Goal: Transaction & Acquisition: Purchase product/service

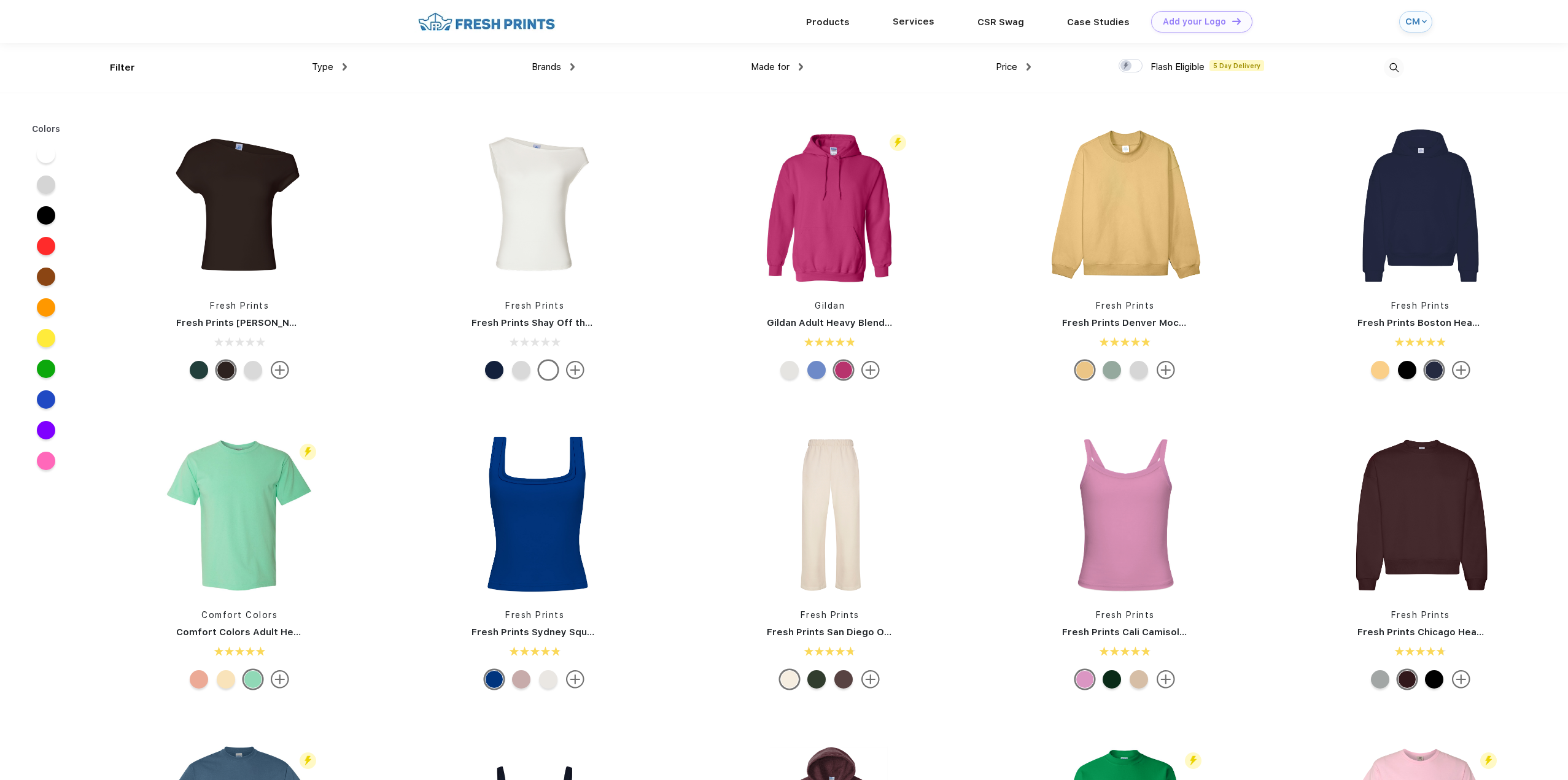
scroll to position [1, 0]
click at [43, 214] on div at bounding box center [46, 215] width 18 height 18
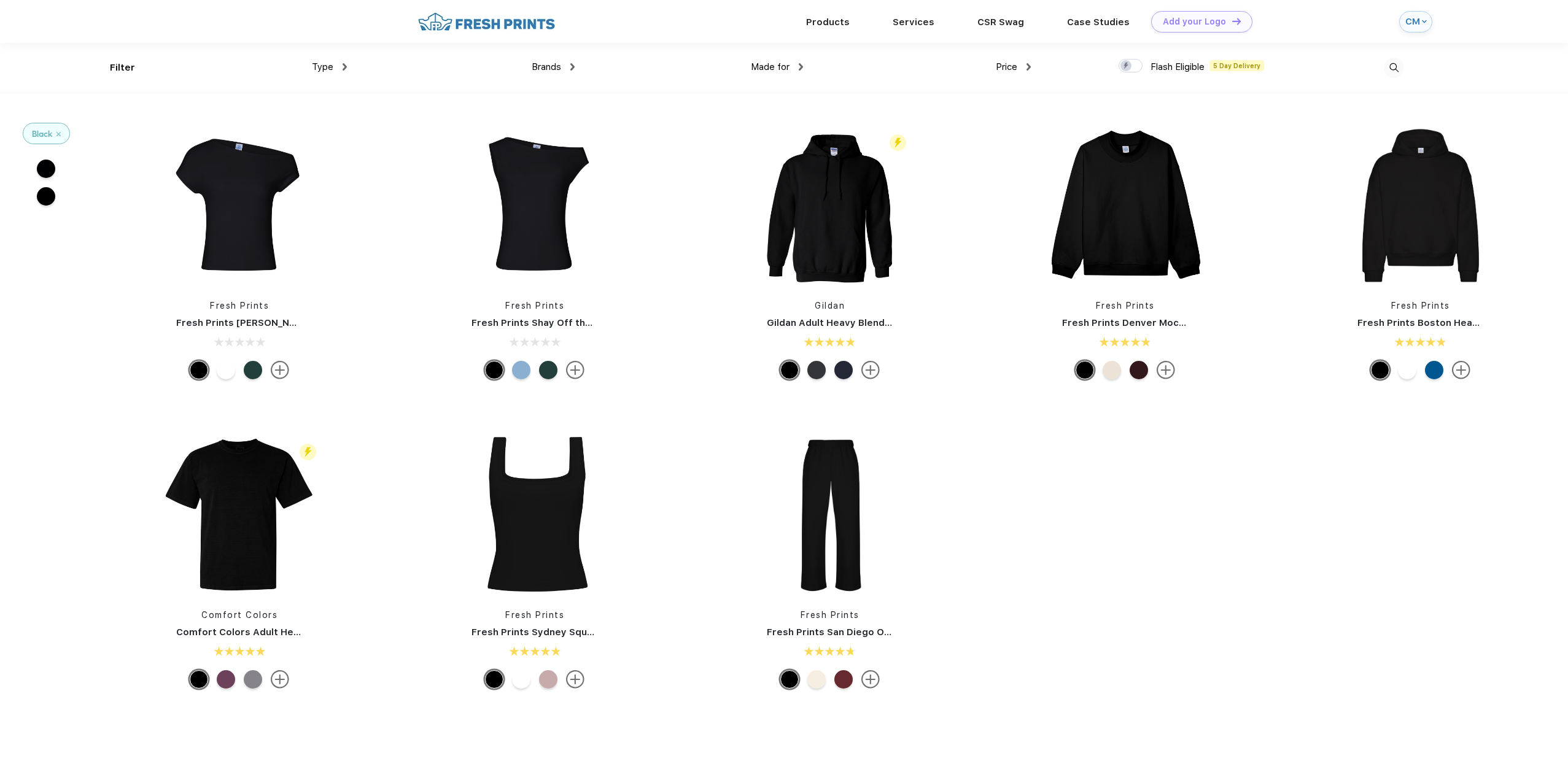
click at [321, 68] on span "Type" at bounding box center [323, 67] width 22 height 11
click at [340, 68] on div "Type" at bounding box center [330, 67] width 35 height 14
click at [315, 131] on div "Sweaters" at bounding box center [317, 130] width 38 height 13
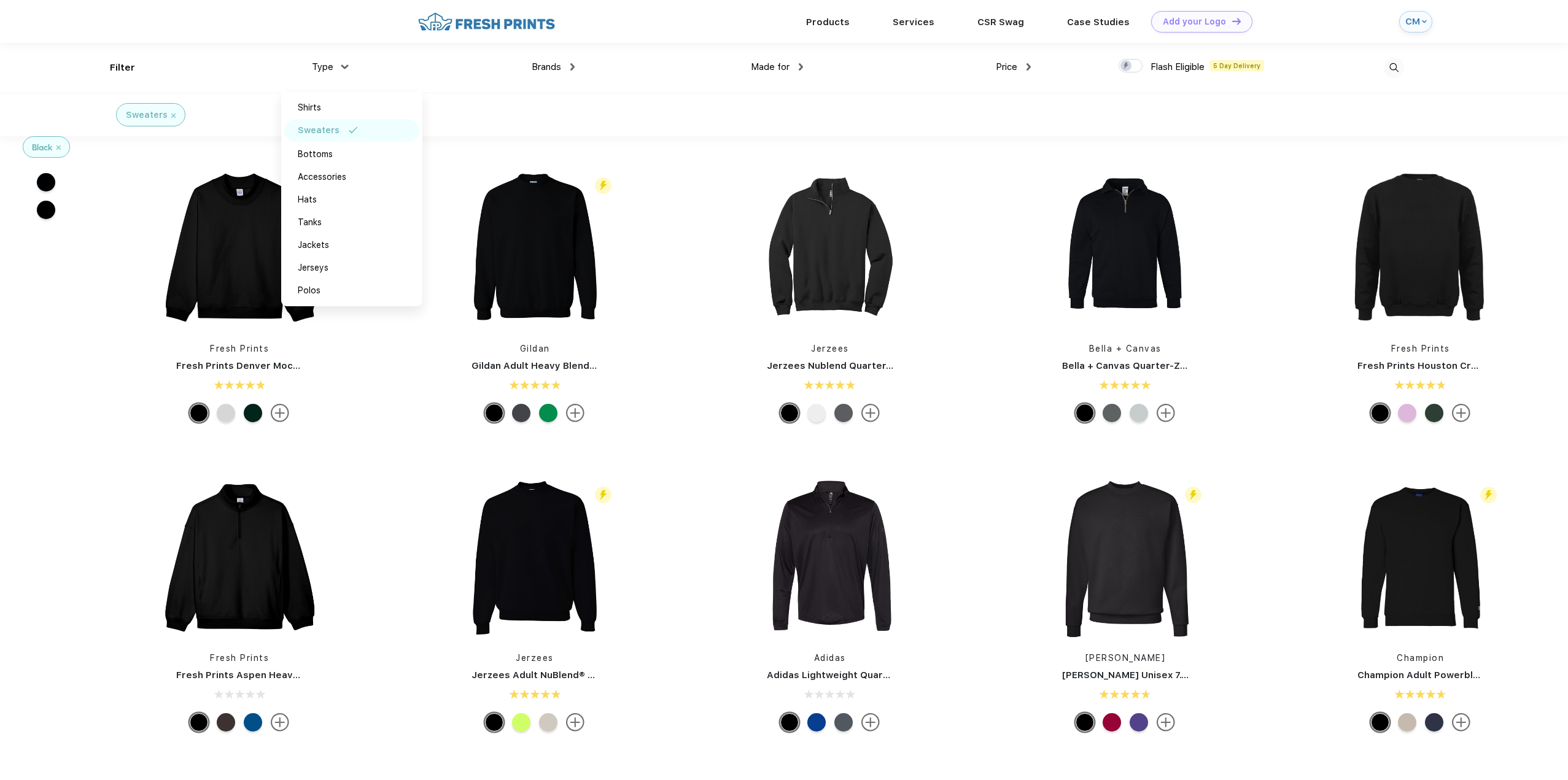
click at [119, 196] on div "Fresh Prints Fresh Prints Denver Mock Neck Heavyweight Sweatshirt" at bounding box center [239, 297] width 295 height 260
click at [781, 68] on span "Made for" at bounding box center [770, 67] width 38 height 11
click at [791, 66] on div "Made for" at bounding box center [777, 67] width 53 height 14
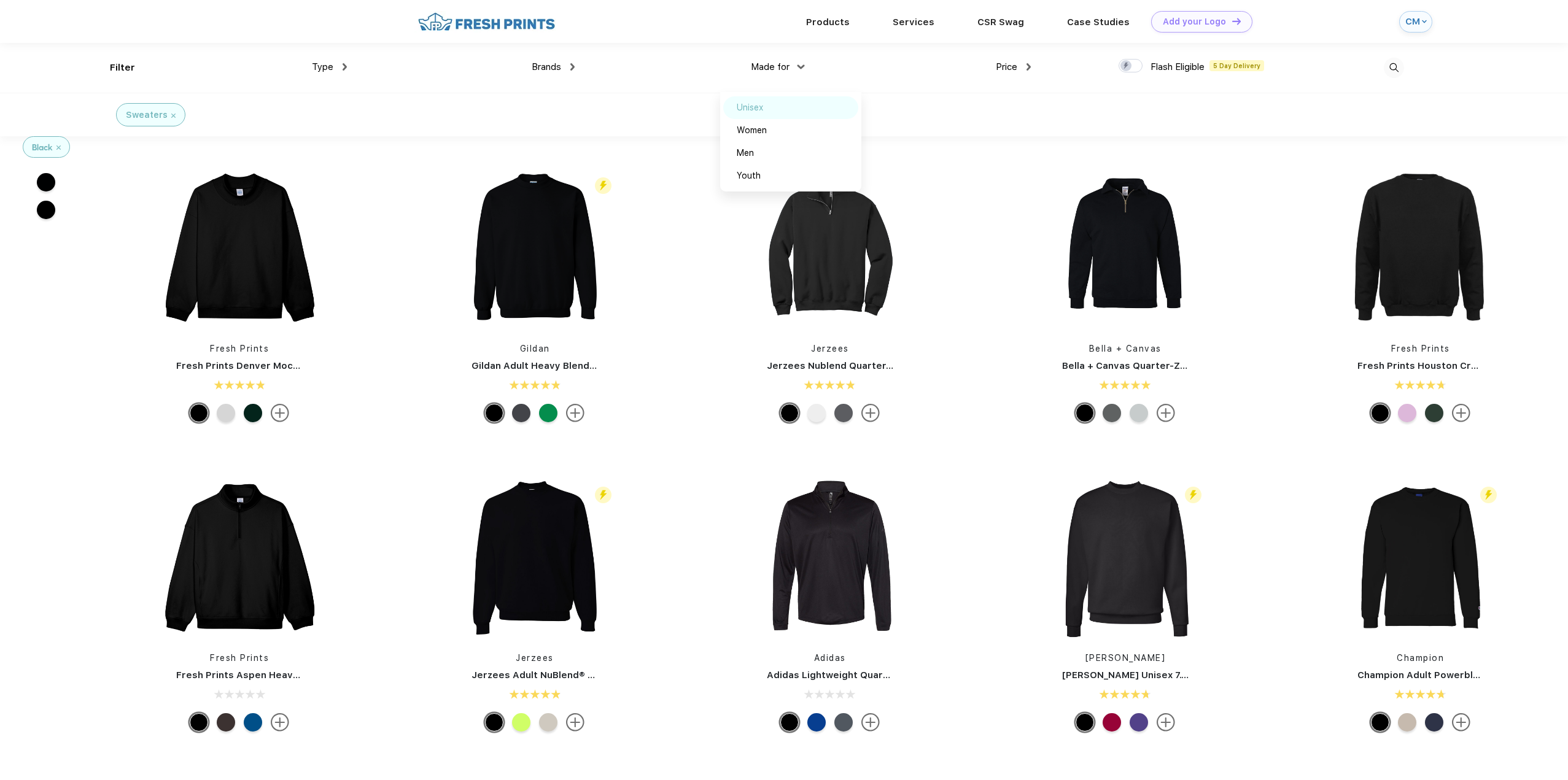
click at [758, 110] on div "Unisex" at bounding box center [750, 107] width 27 height 13
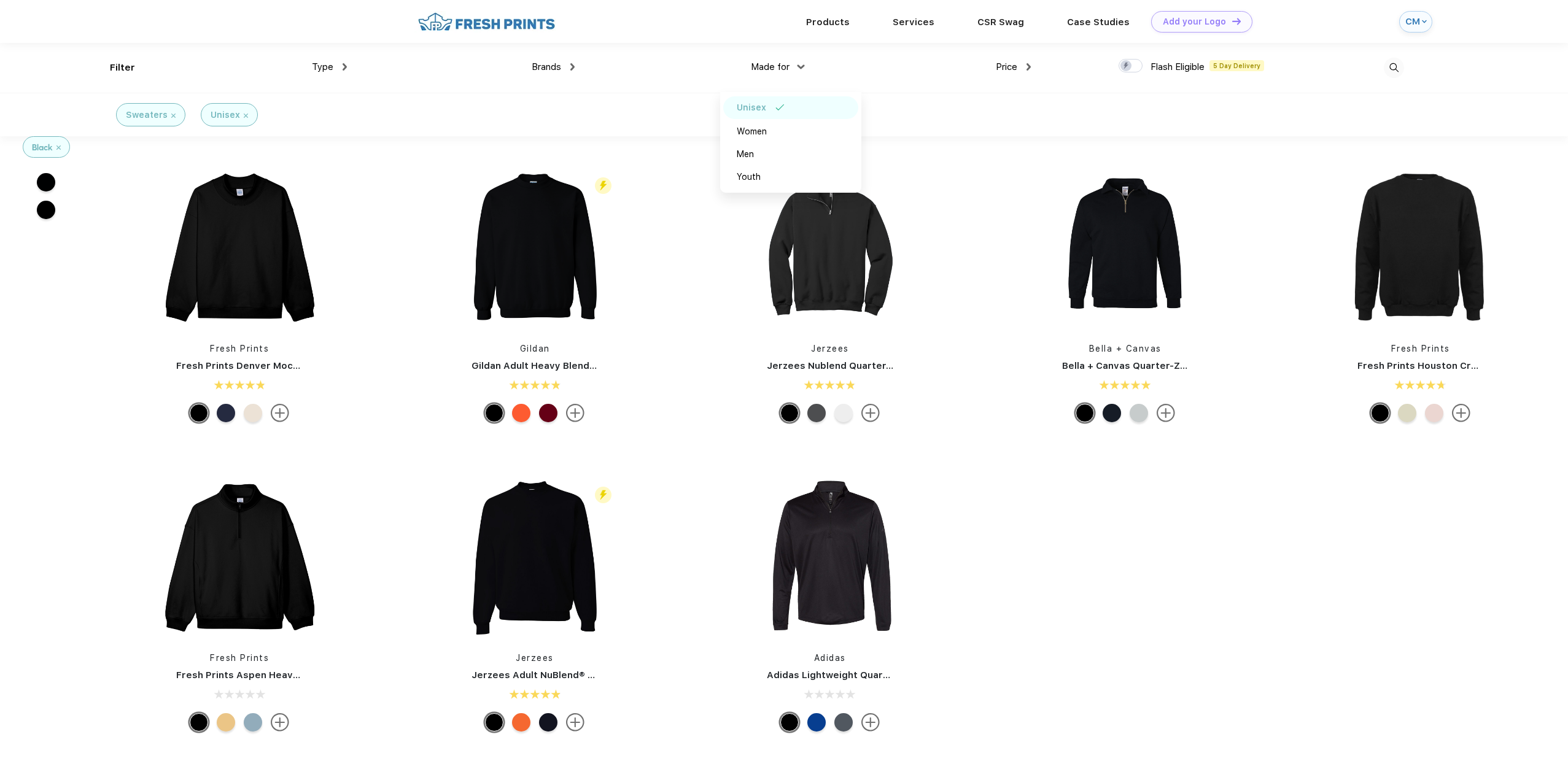
click at [321, 68] on span "Type" at bounding box center [323, 67] width 22 height 11
click at [335, 68] on div "Type" at bounding box center [330, 67] width 35 height 14
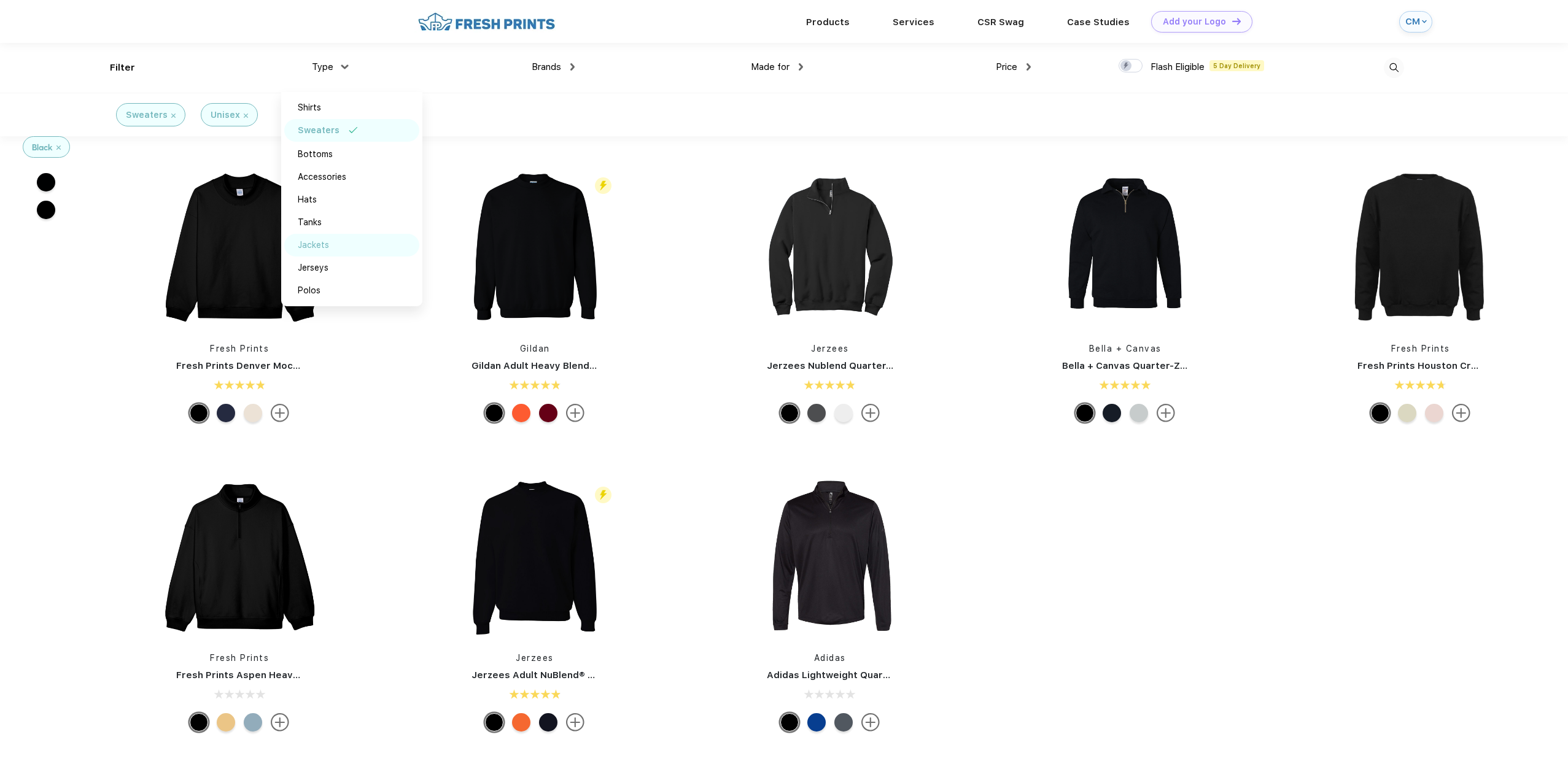
click at [330, 249] on div "Jackets" at bounding box center [352, 244] width 135 height 23
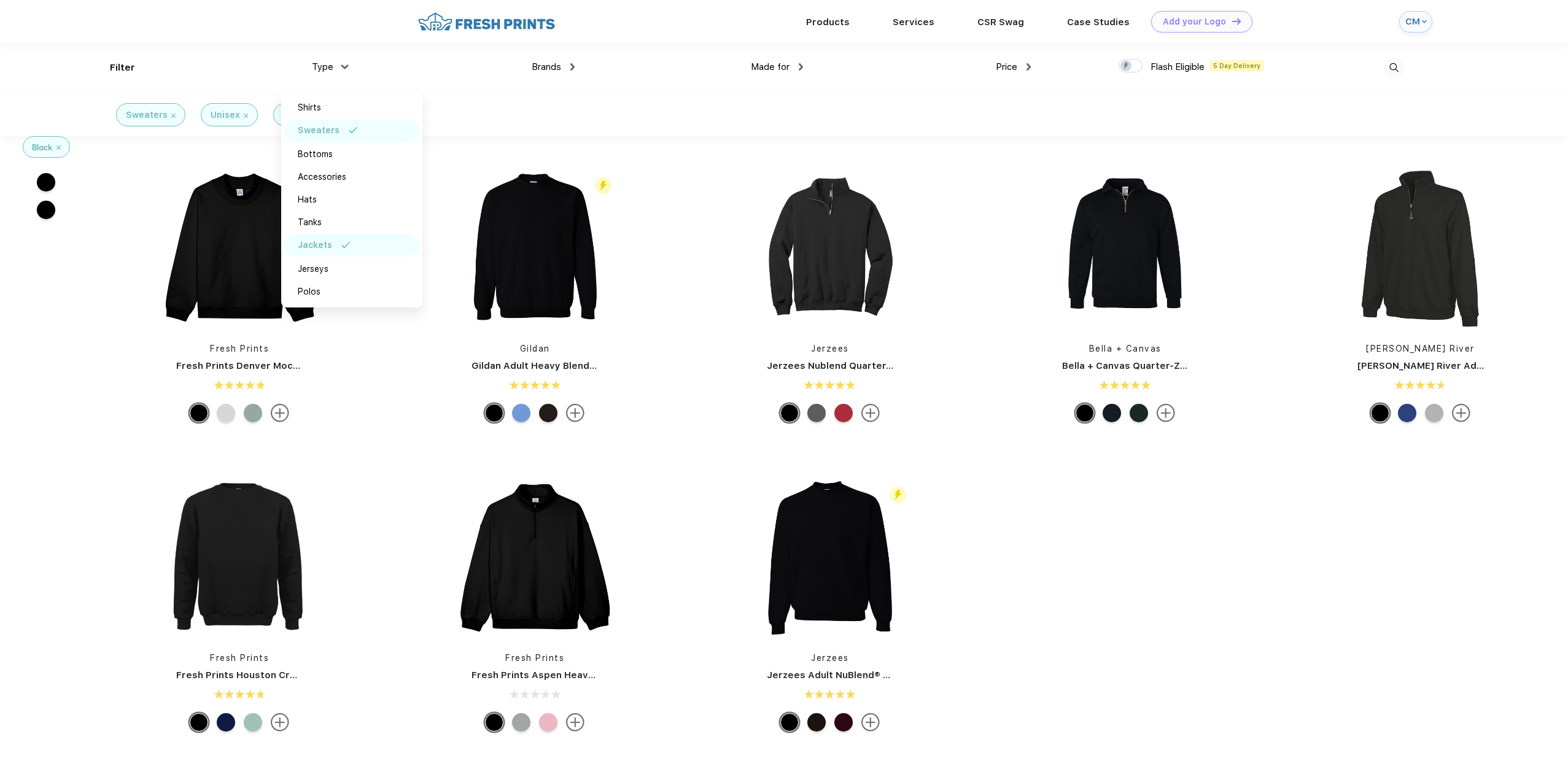
click at [342, 63] on div "Type" at bounding box center [330, 67] width 35 height 14
click at [244, 116] on img at bounding box center [245, 115] width 4 height 4
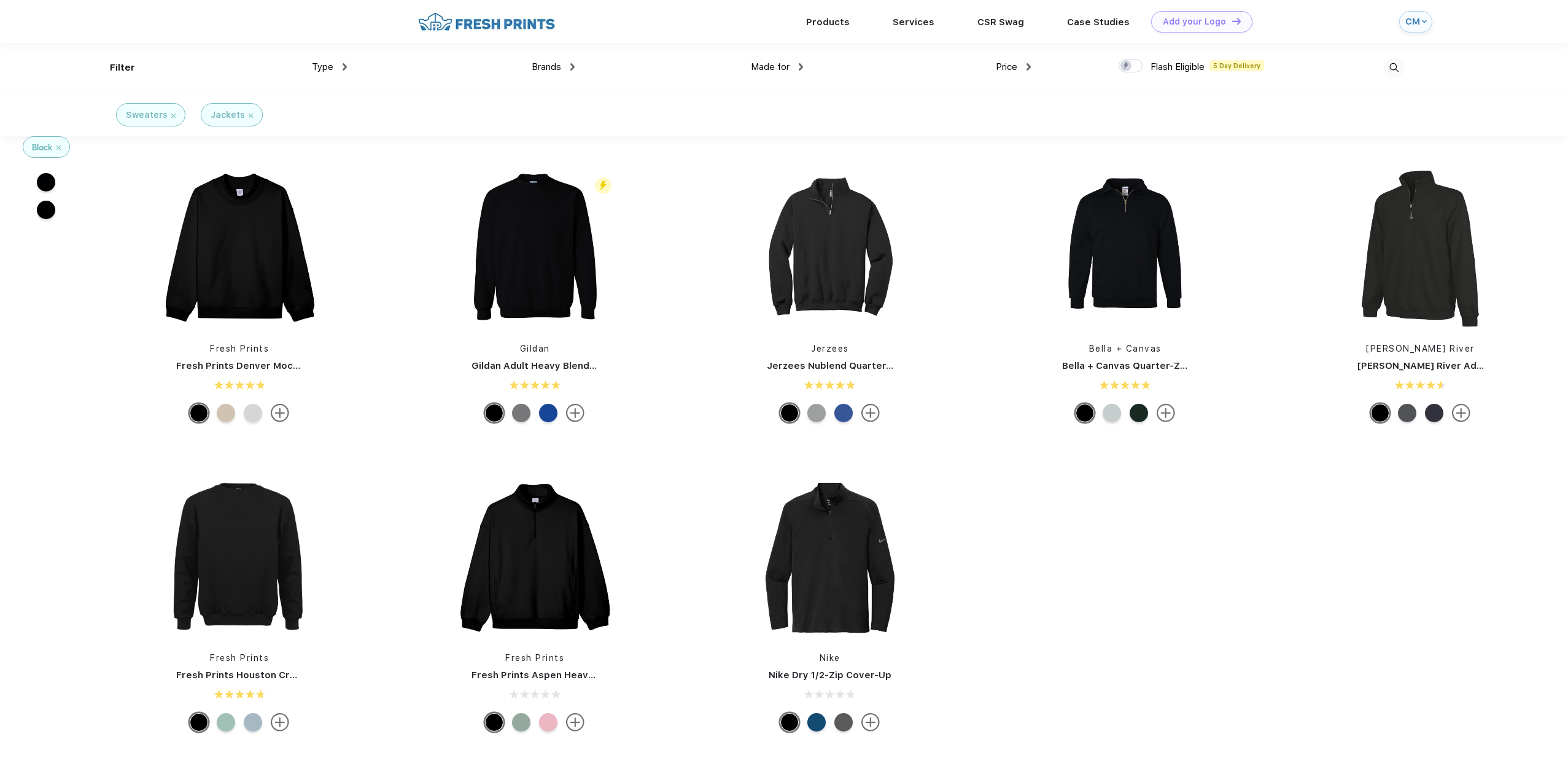
click at [250, 113] on div "Jackets" at bounding box center [232, 115] width 62 height 23
click at [249, 114] on img at bounding box center [250, 115] width 4 height 4
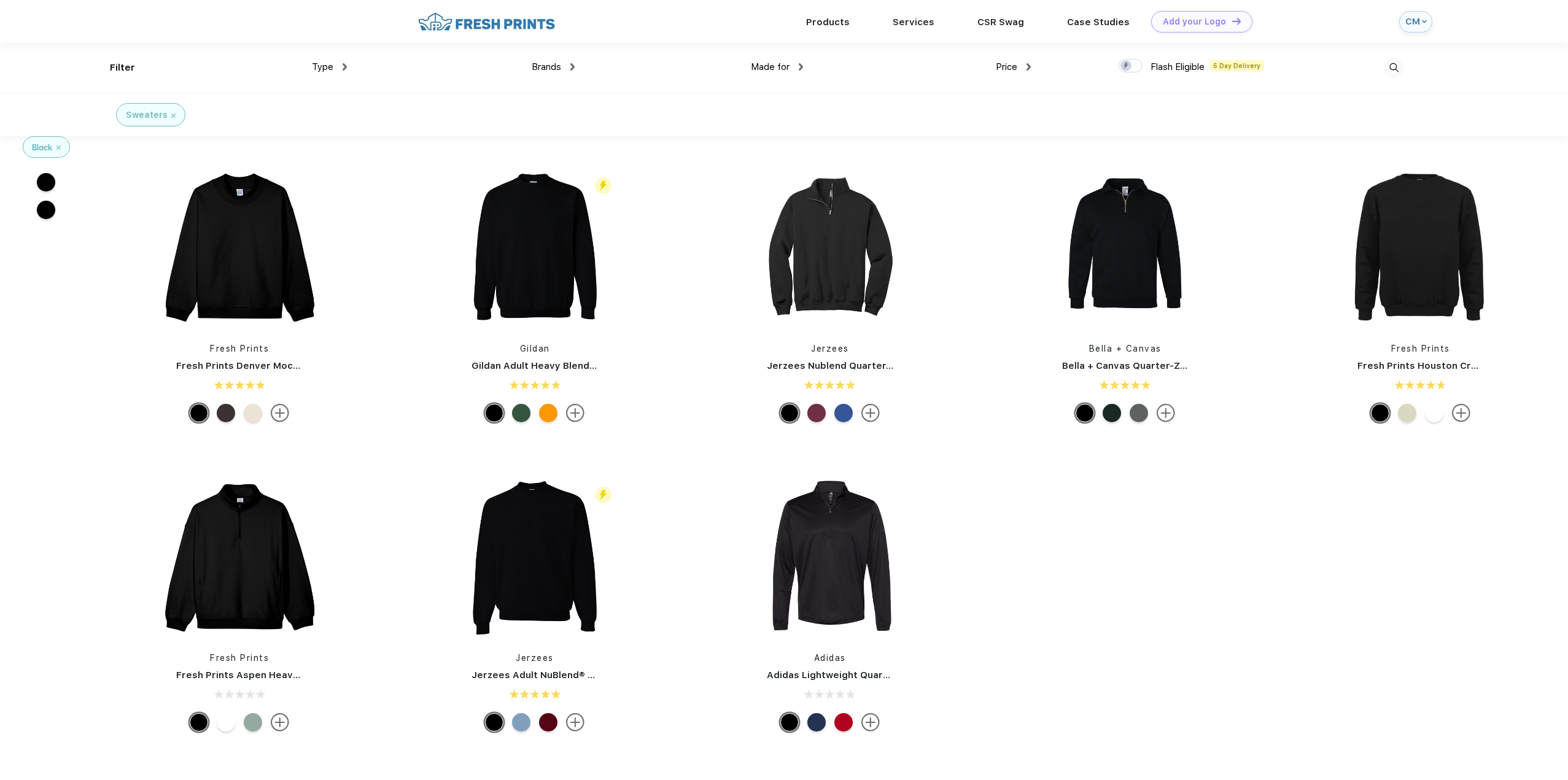
click at [171, 118] on img at bounding box center [173, 115] width 4 height 4
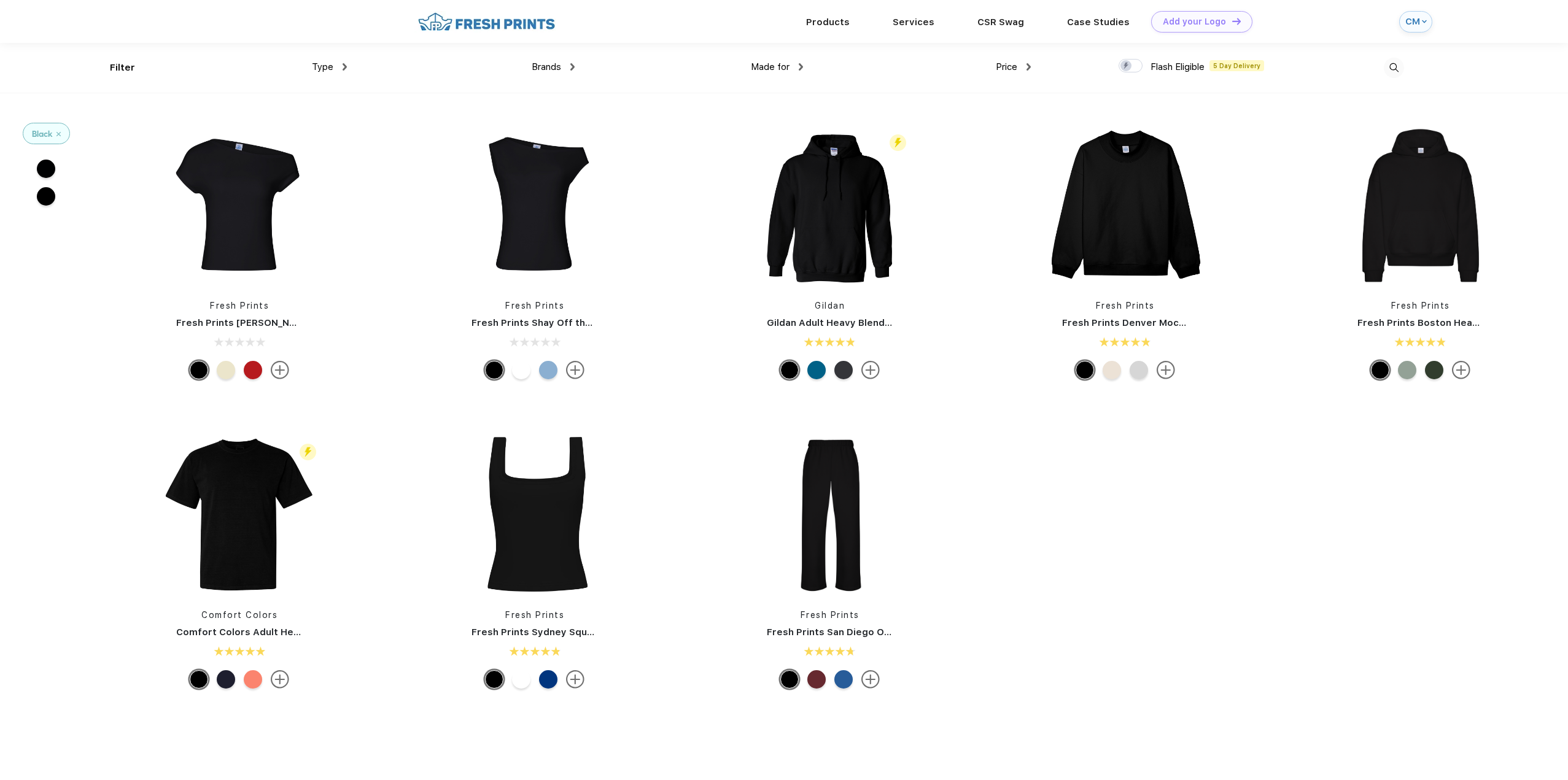
click at [113, 71] on div "Filter" at bounding box center [123, 68] width 25 height 14
click at [129, 67] on div "Type Shirts Sweaters Bottoms Accessories Hats Tanks Jackets Jerseys Polos" at bounding box center [233, 68] width 228 height 50
click at [340, 66] on div "Type" at bounding box center [330, 67] width 35 height 14
click at [326, 131] on div "Sweaters" at bounding box center [317, 130] width 38 height 13
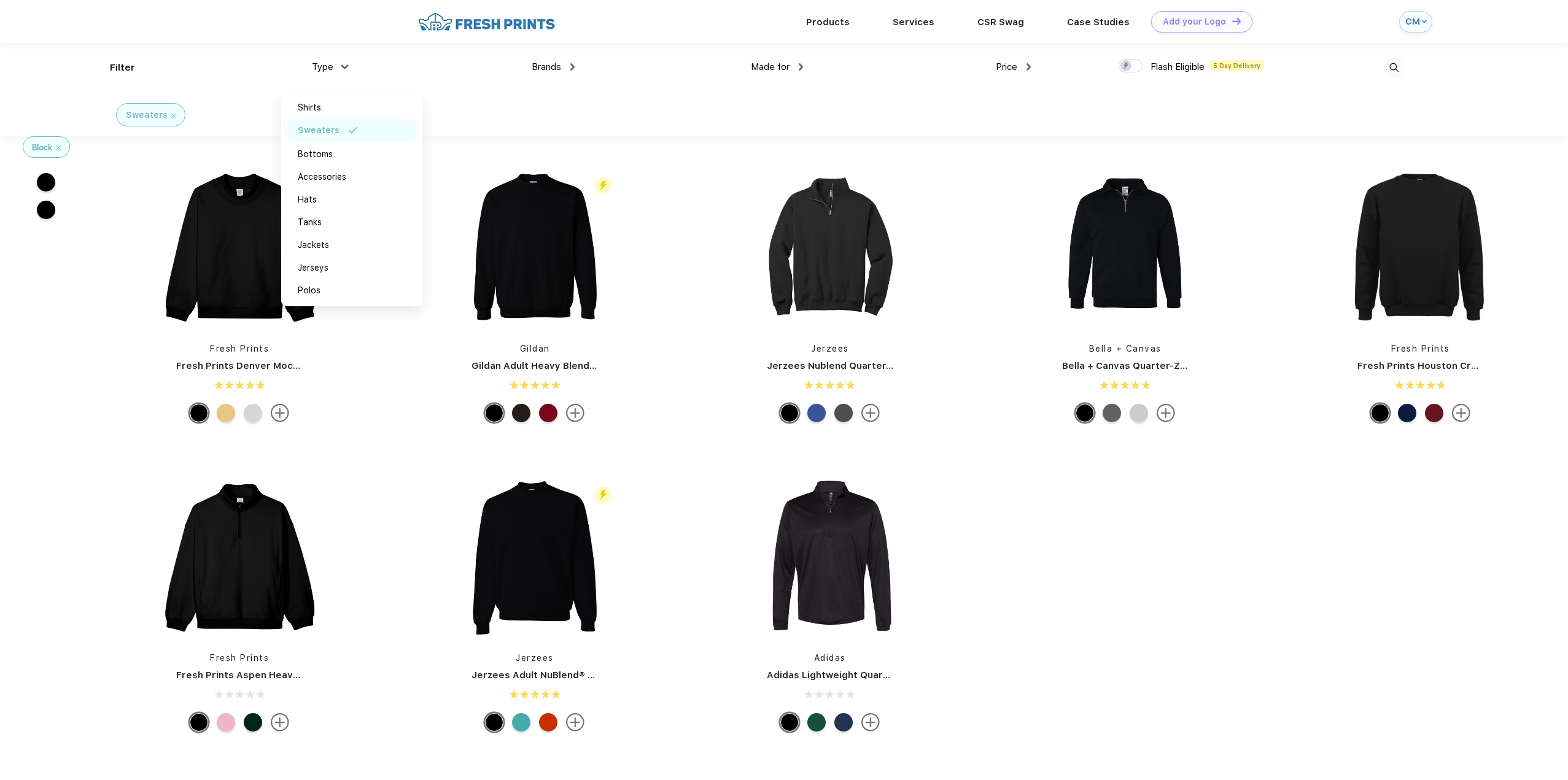
click at [764, 71] on span "Made for" at bounding box center [770, 67] width 38 height 11
click at [799, 62] on div "Made for" at bounding box center [777, 67] width 53 height 14
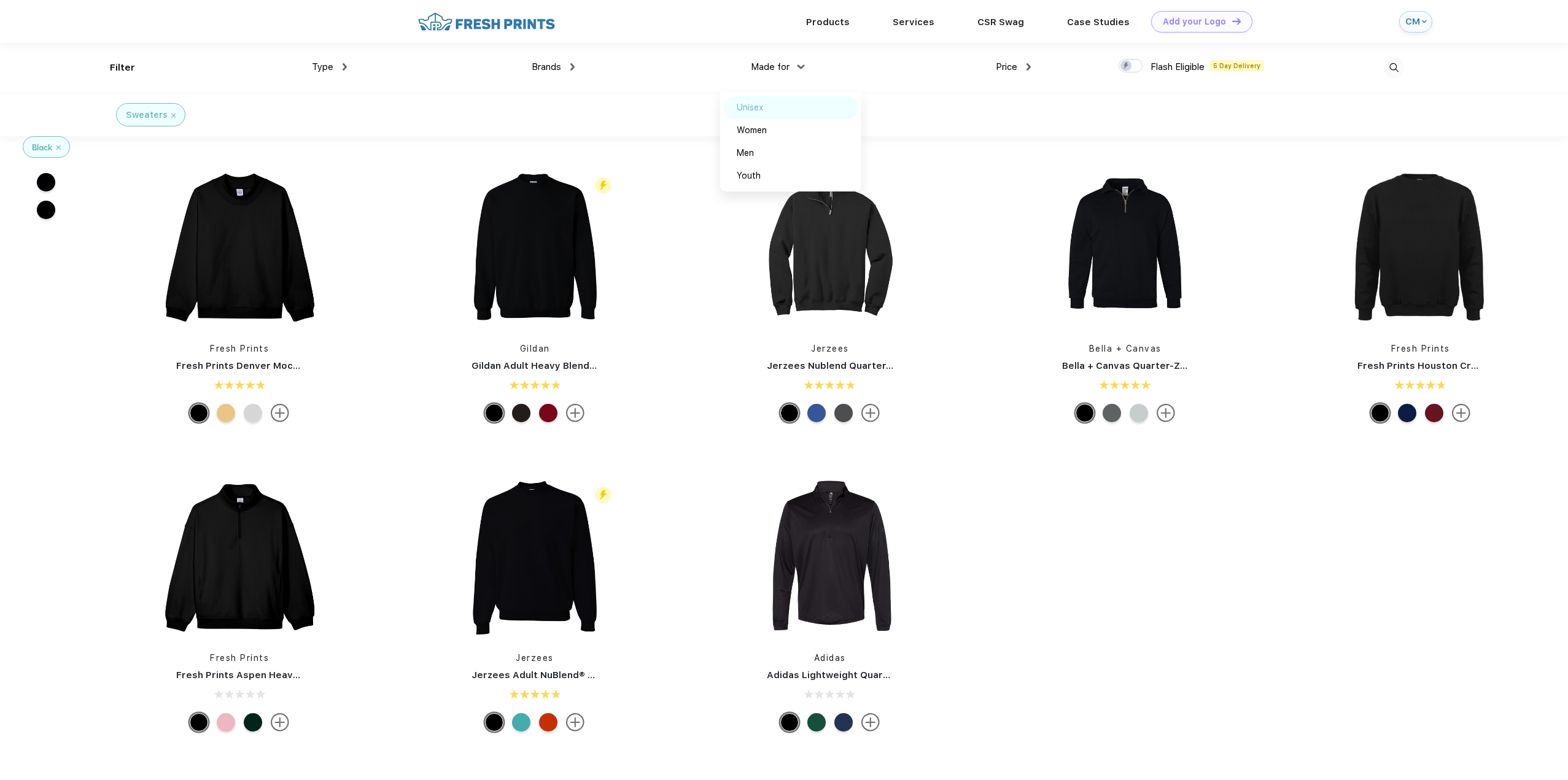
click at [782, 107] on img at bounding box center [777, 107] width 9 height 6
click at [577, 67] on div "Made for Unisex Women Men Youth" at bounding box center [688, 68] width 228 height 50
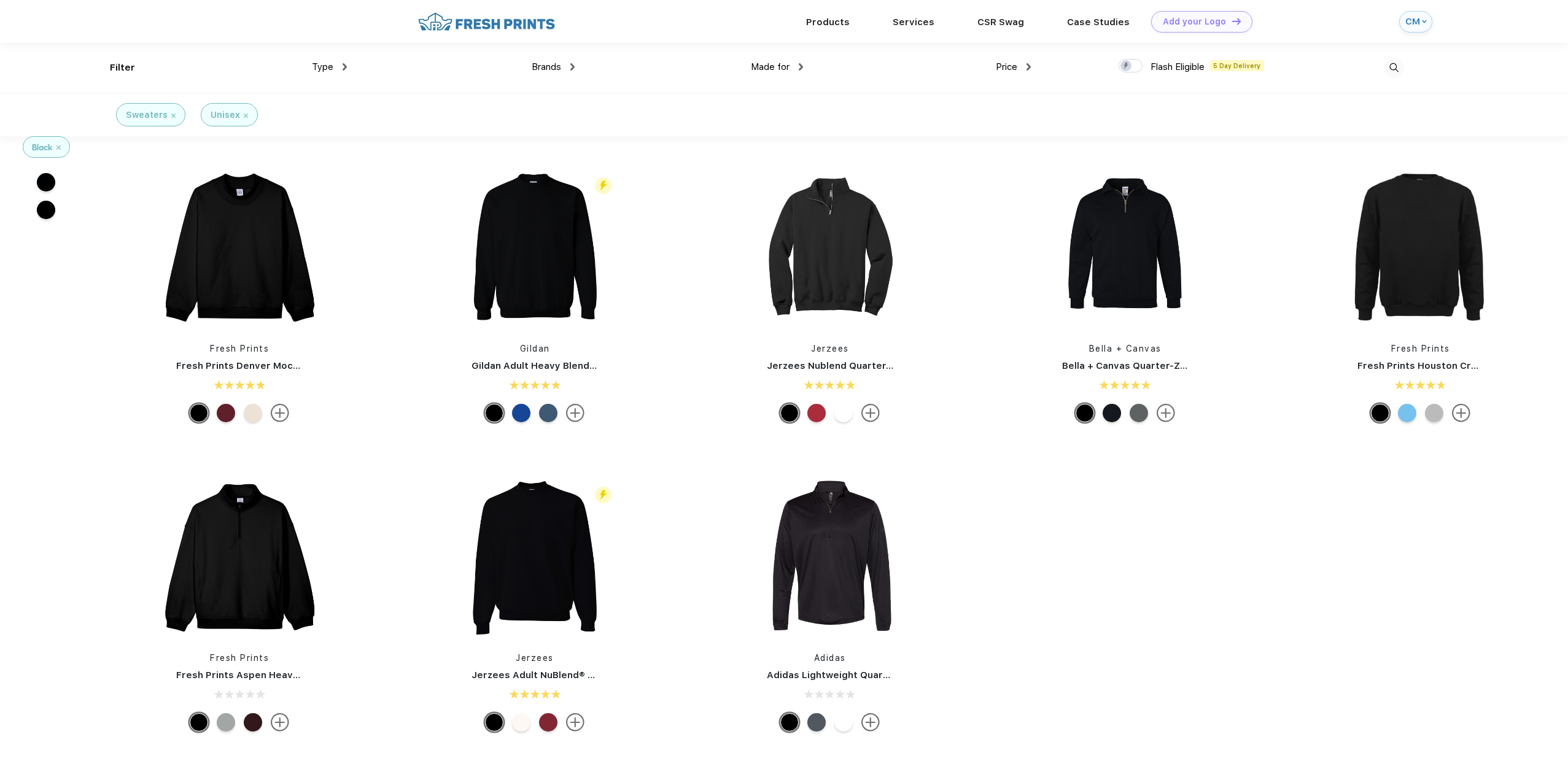
click at [573, 67] on img at bounding box center [572, 67] width 4 height 8
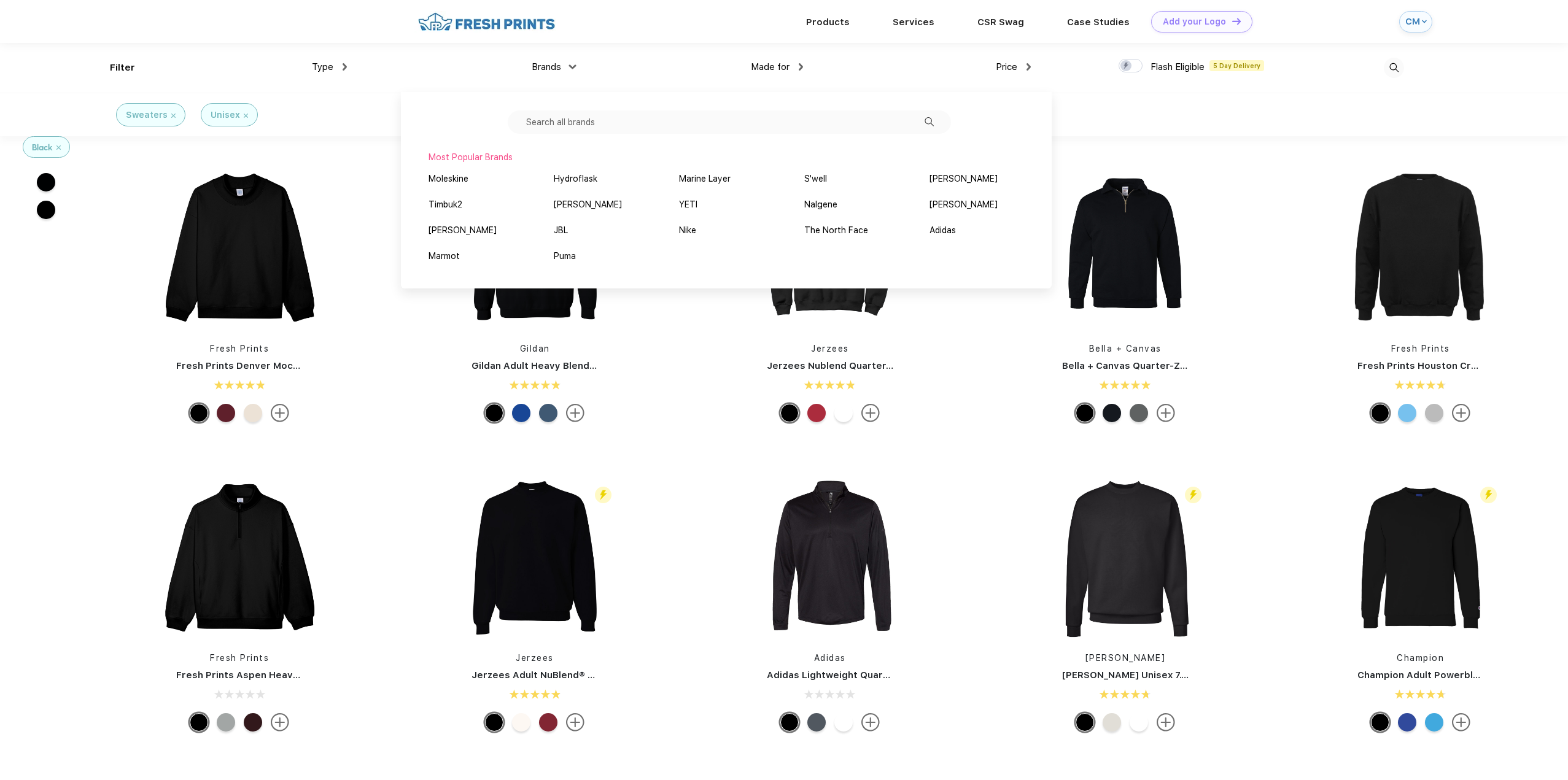
click at [673, 80] on div "Made for Unisex Women Men Youth" at bounding box center [688, 68] width 228 height 50
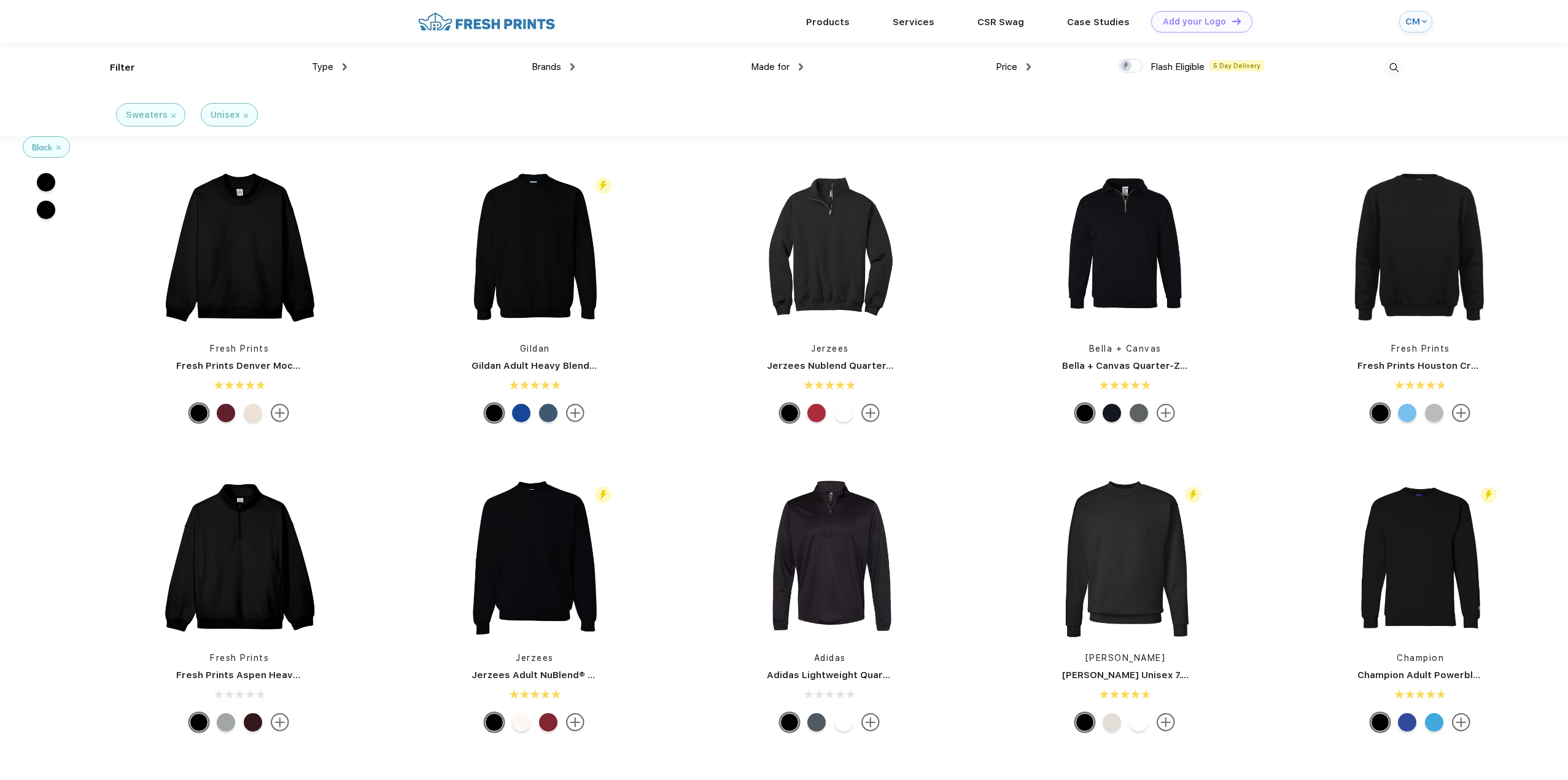
click at [245, 116] on img at bounding box center [245, 115] width 4 height 4
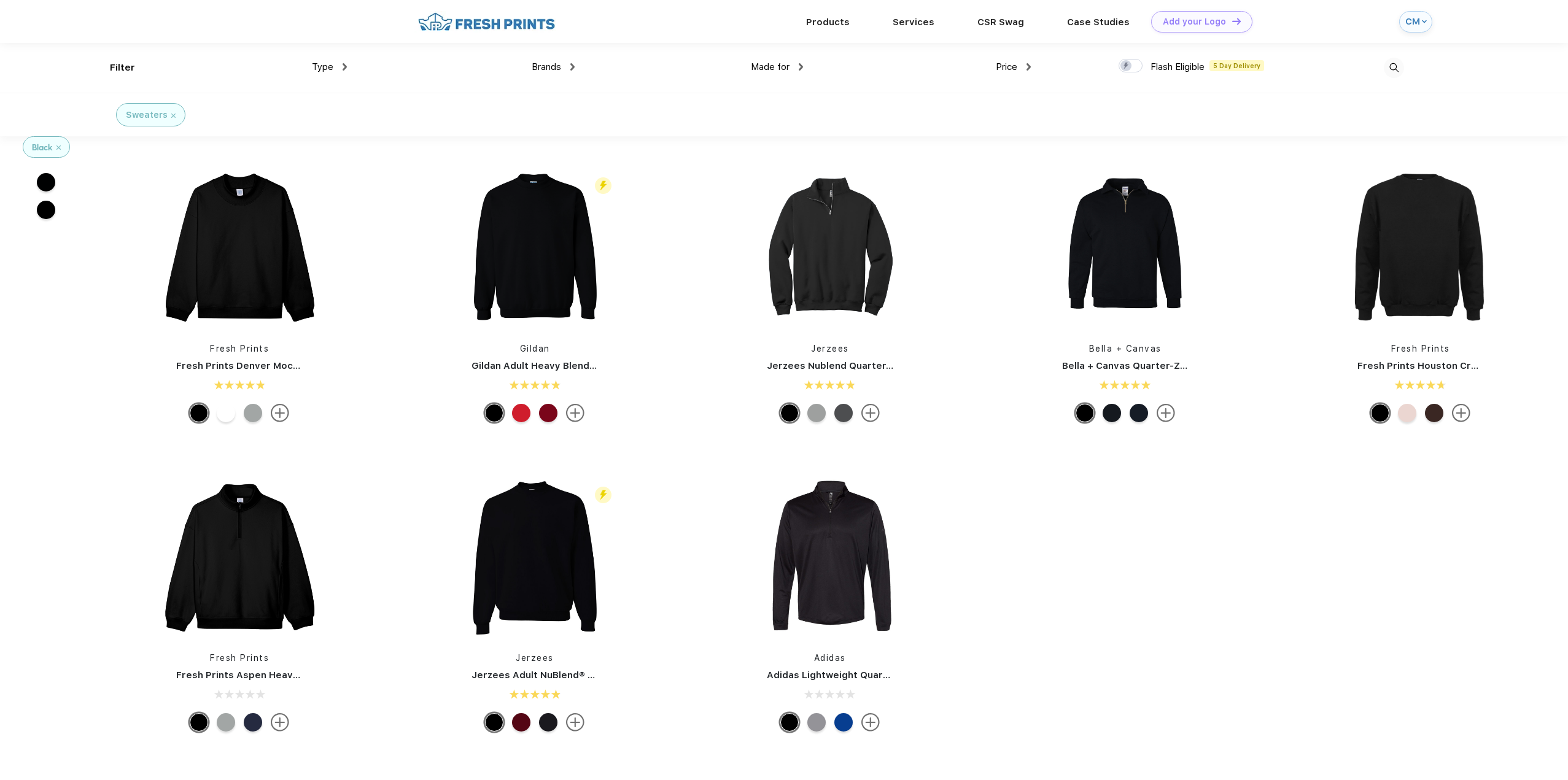
click at [174, 118] on div "Sweaters" at bounding box center [150, 115] width 69 height 23
click at [172, 118] on div "Sweaters" at bounding box center [151, 114] width 50 height 13
click at [172, 118] on img at bounding box center [173, 115] width 4 height 4
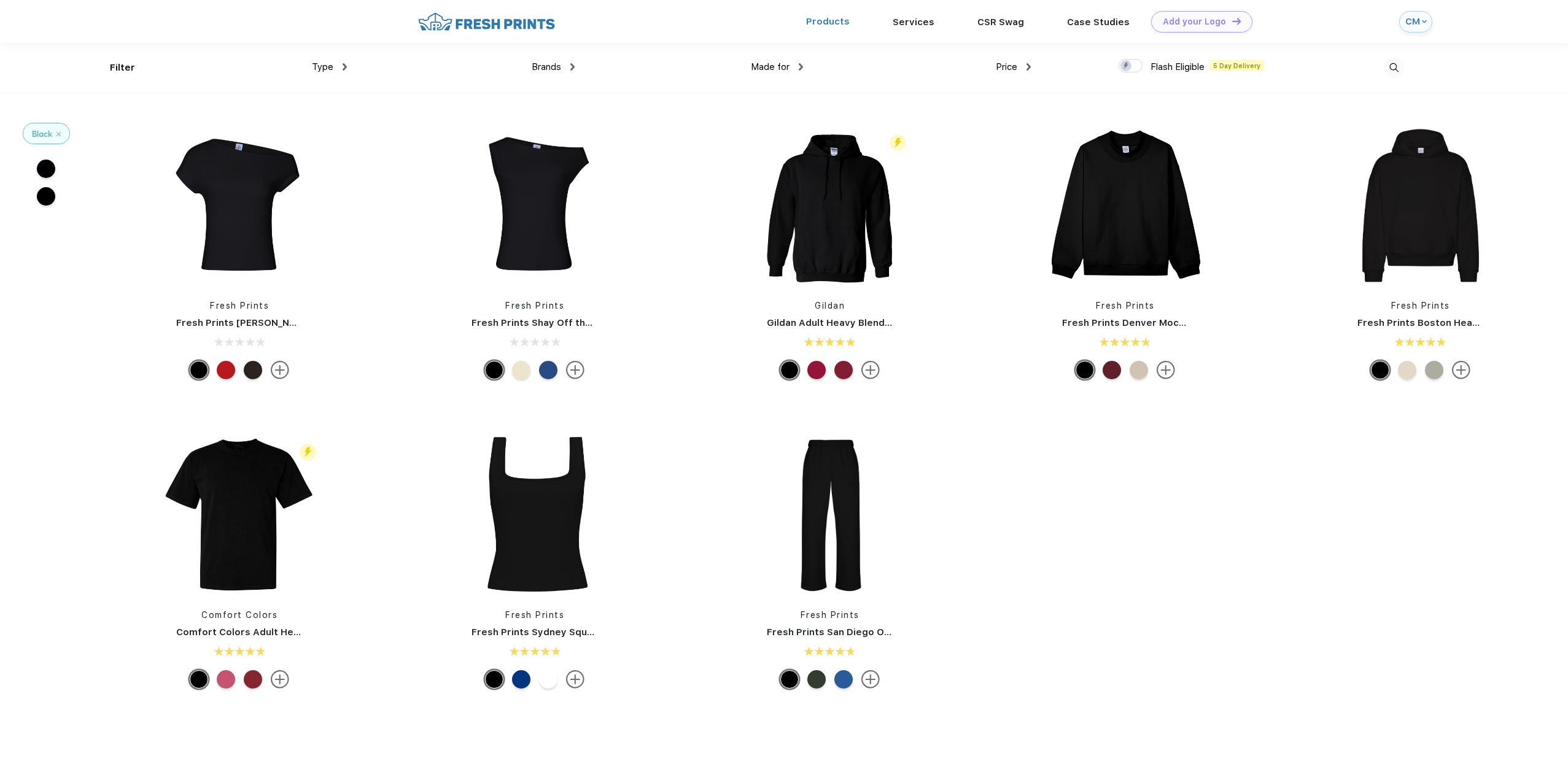
click at [829, 22] on link "Products" at bounding box center [828, 21] width 43 height 11
